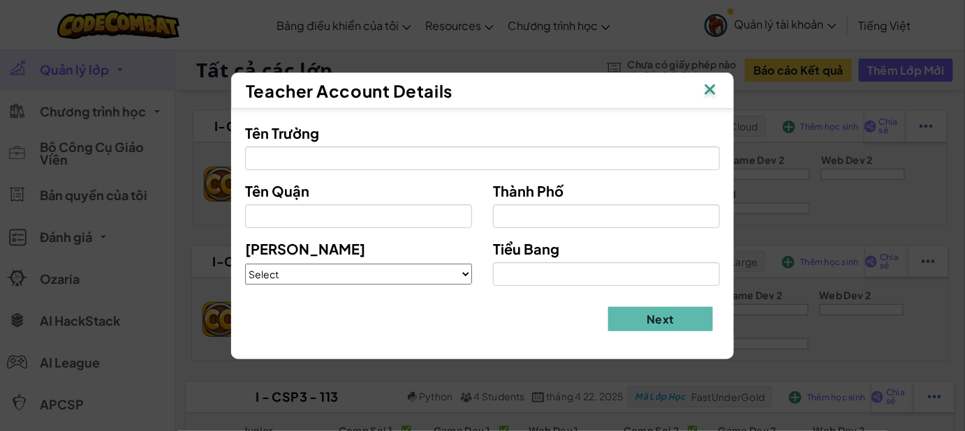
click at [713, 94] on img at bounding box center [710, 90] width 18 height 21
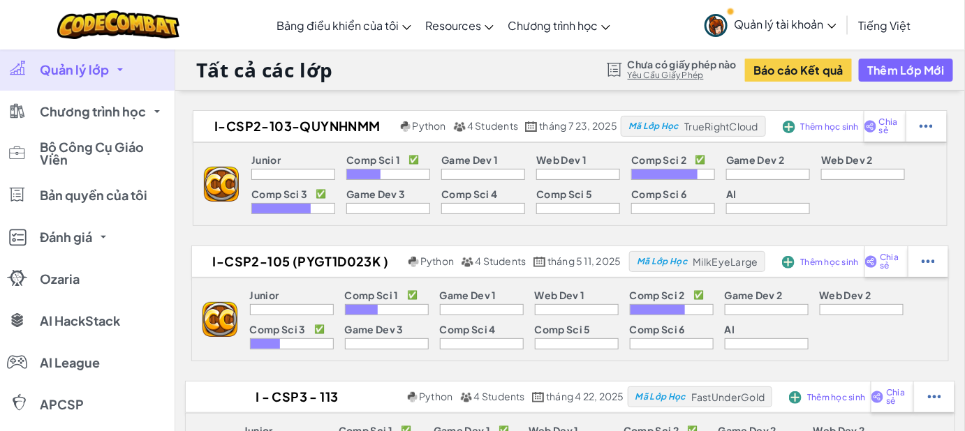
click at [131, 74] on link "Quản lý lớp" at bounding box center [87, 70] width 174 height 42
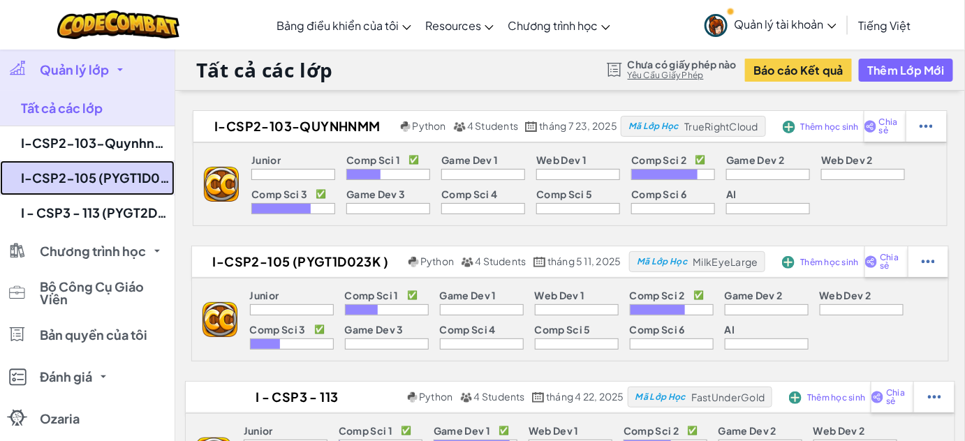
click at [120, 173] on link "I-CSP2-105 (PYGT1D023K )" at bounding box center [87, 178] width 174 height 35
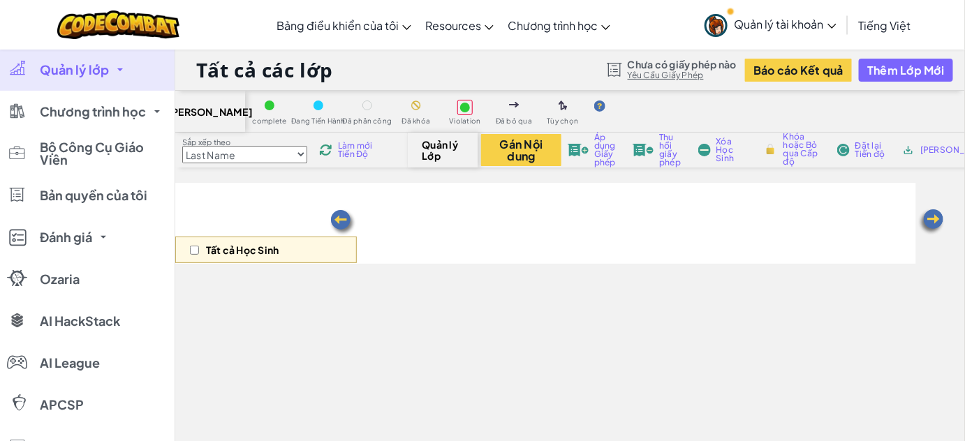
select select "5632661322961295f9428638"
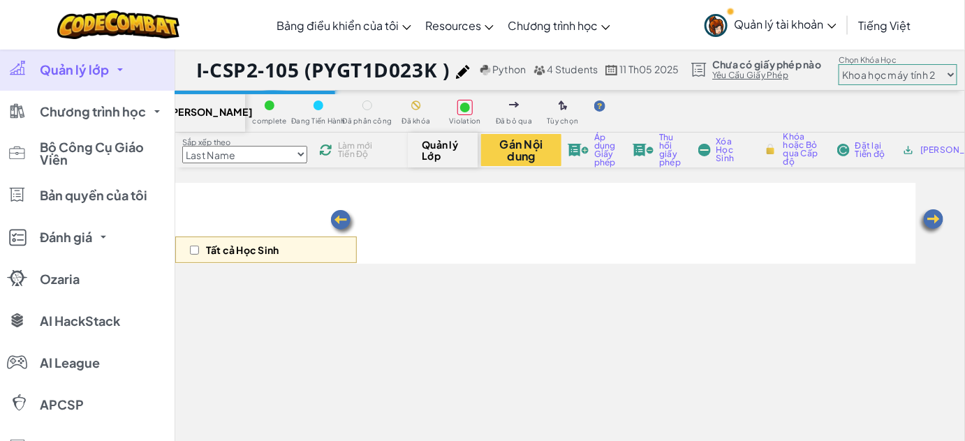
click at [129, 81] on link "Quản lý lớp" at bounding box center [87, 70] width 174 height 42
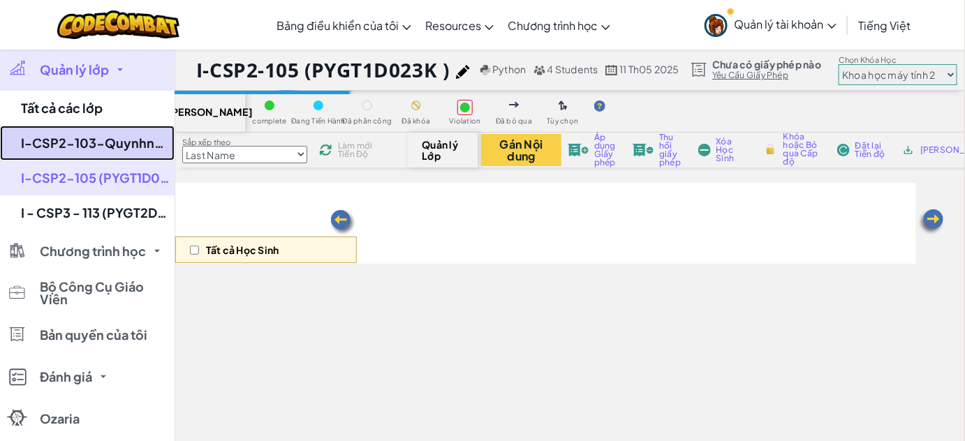
click at [124, 139] on link "I-CSP2-103-Quynhnmm" at bounding box center [87, 143] width 174 height 35
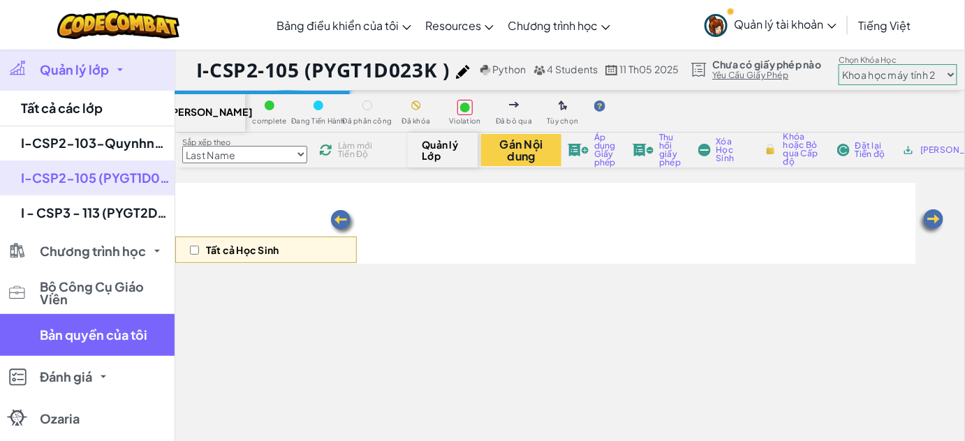
select select "5632661322961295f9428638"
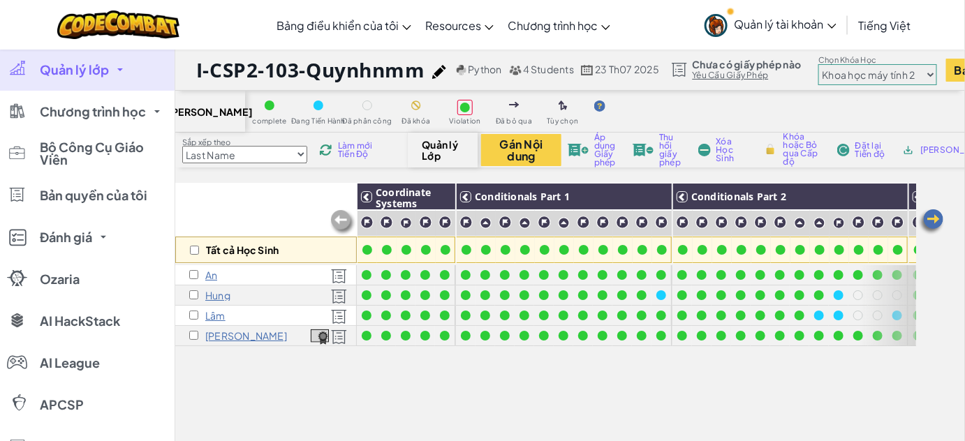
drag, startPoint x: 255, startPoint y: 338, endPoint x: 266, endPoint y: 396, distance: 59.0
click at [266, 396] on div "Tất cả Học Sinh Coordinate Systems Conditionals Part 1 Conditionals Part 2 Cond…" at bounding box center [545, 378] width 740 height 391
click at [214, 311] on p "Lâm" at bounding box center [215, 315] width 20 height 11
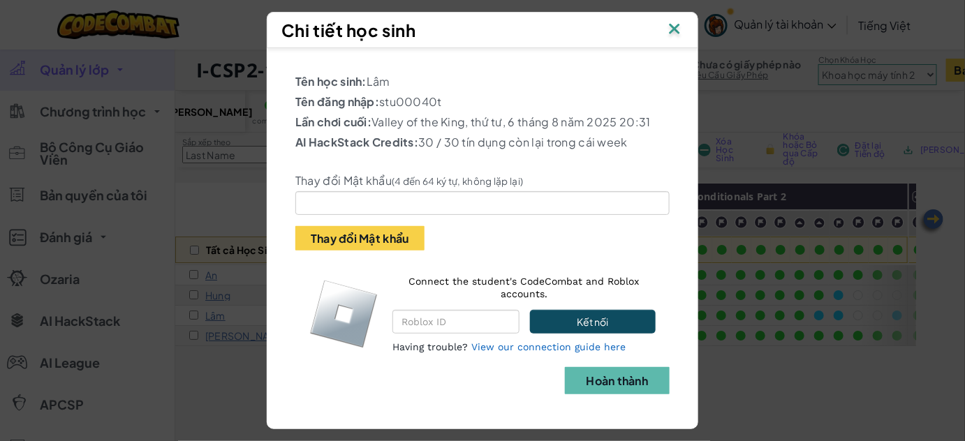
click at [679, 22] on img at bounding box center [674, 30] width 18 height 21
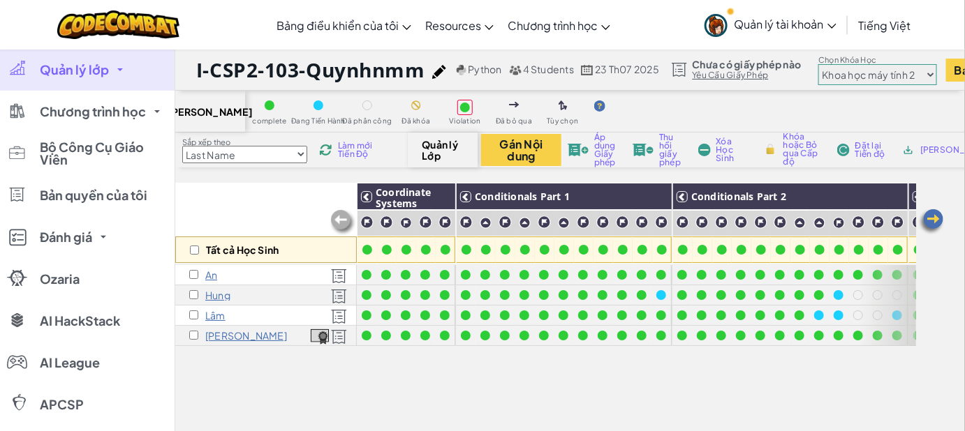
click at [251, 334] on p "[PERSON_NAME]" at bounding box center [246, 335] width 82 height 11
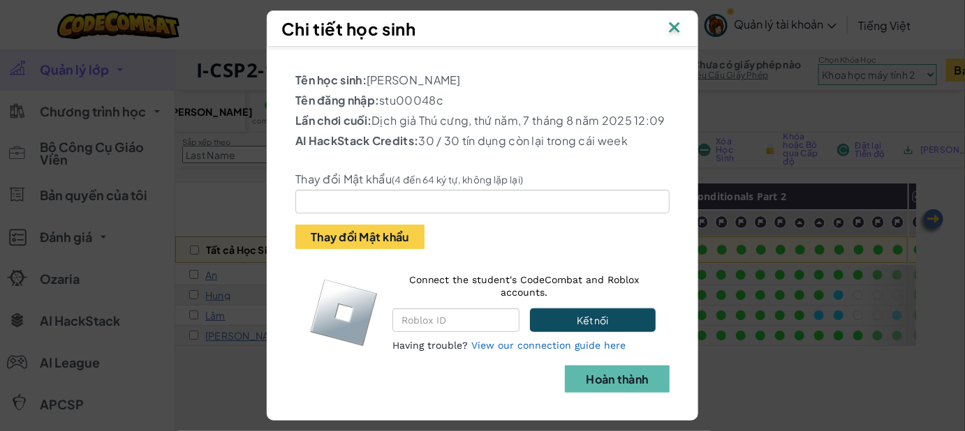
drag, startPoint x: 458, startPoint y: 96, endPoint x: 379, endPoint y: 99, distance: 78.9
click at [379, 99] on p "Tên đăng nhập: stu00048c" at bounding box center [482, 100] width 374 height 17
copy p "stu00048c"
click at [683, 18] on img at bounding box center [674, 28] width 18 height 21
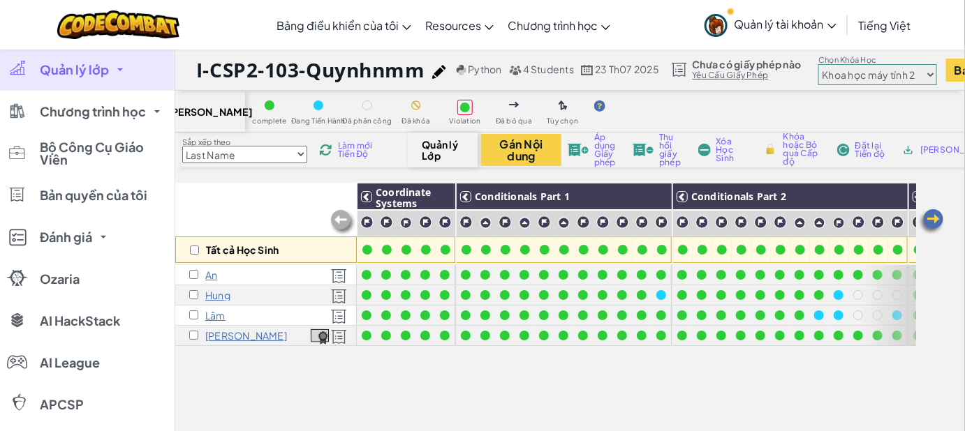
click at [251, 332] on p "[PERSON_NAME]" at bounding box center [246, 335] width 82 height 11
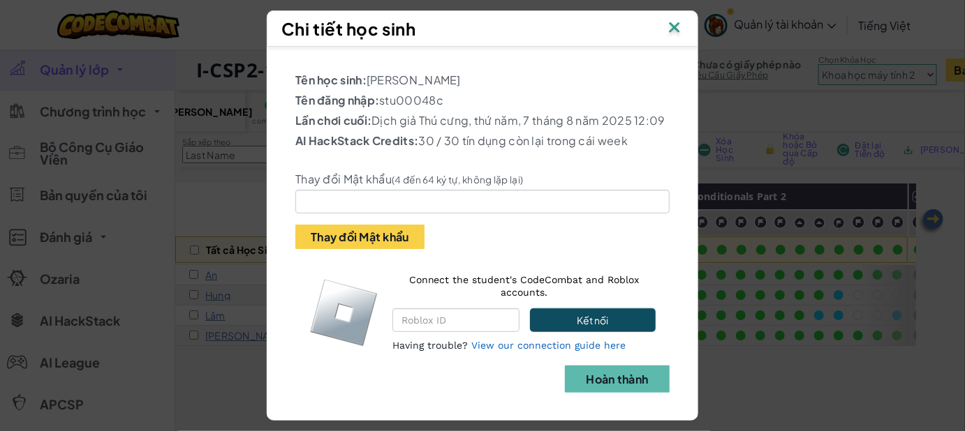
click at [673, 24] on img at bounding box center [674, 28] width 18 height 21
